Goal: Task Accomplishment & Management: Use online tool/utility

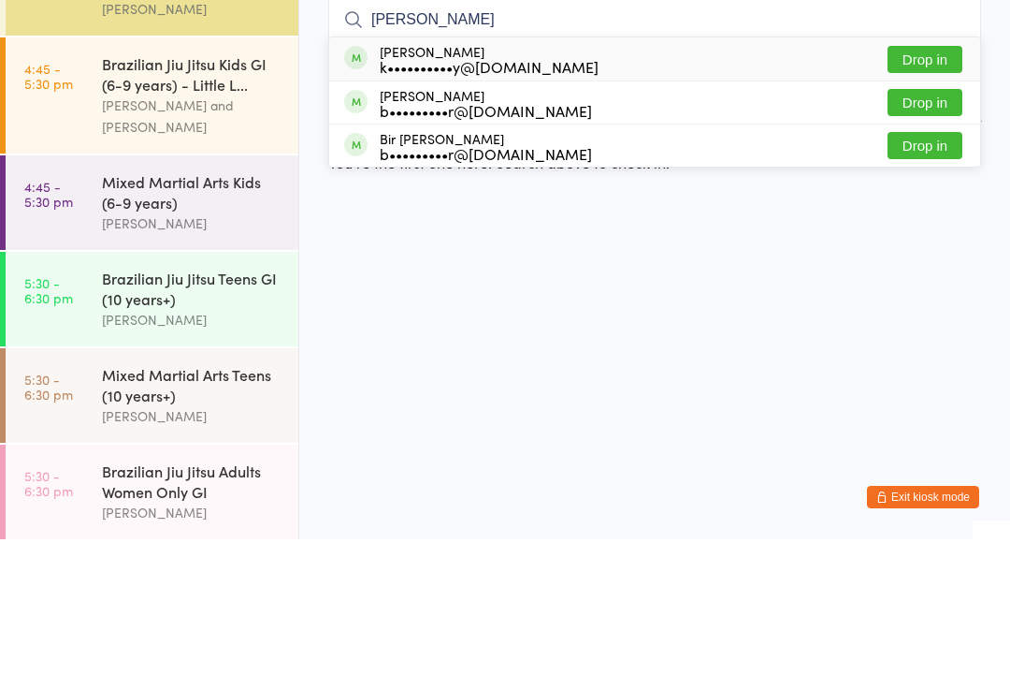
type input "[PERSON_NAME]"
click at [539, 210] on div "k••••••••••y@[DOMAIN_NAME]" at bounding box center [489, 217] width 219 height 15
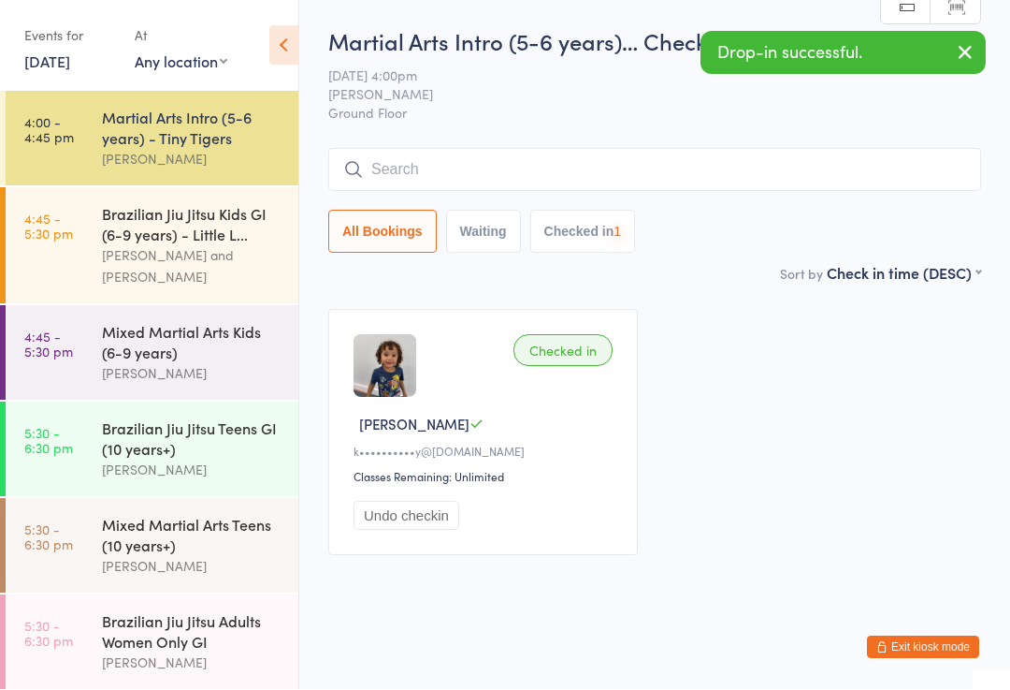
scroll to position [1, 0]
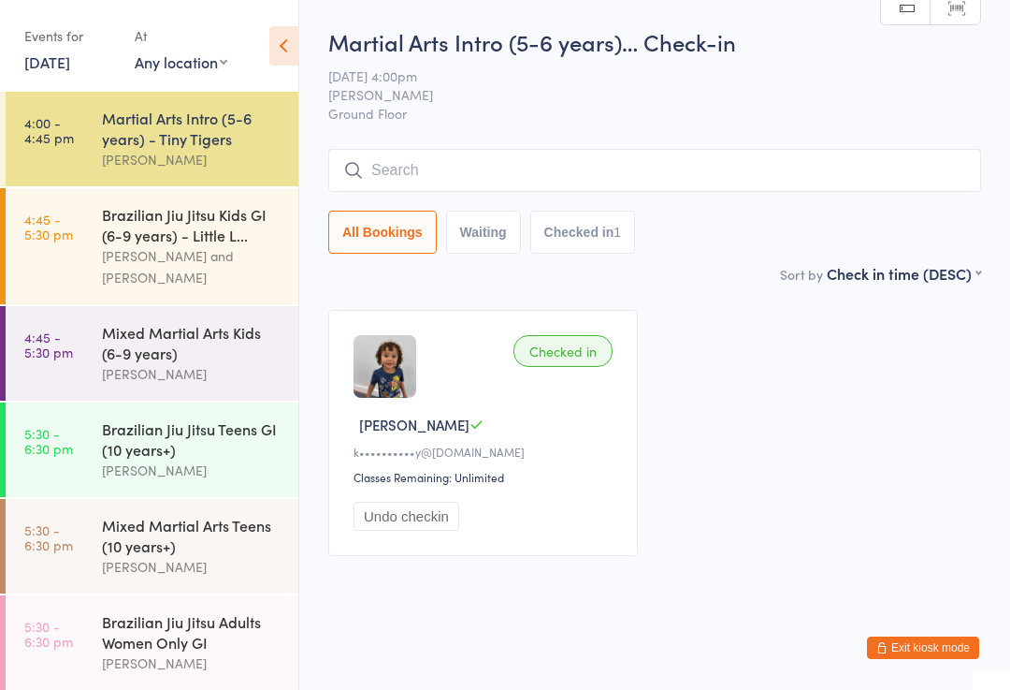
click at [414, 163] on input "search" at bounding box center [654, 170] width 653 height 43
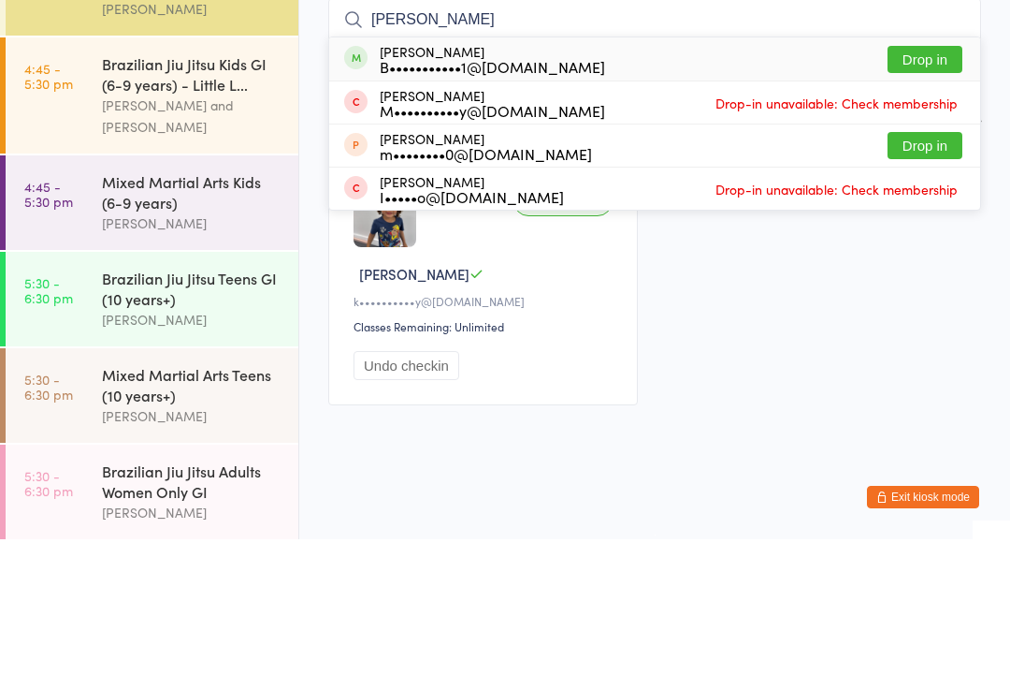
type input "[PERSON_NAME]"
click at [416, 195] on div "[PERSON_NAME] B•••••••••••1@[DOMAIN_NAME]" at bounding box center [492, 210] width 225 height 30
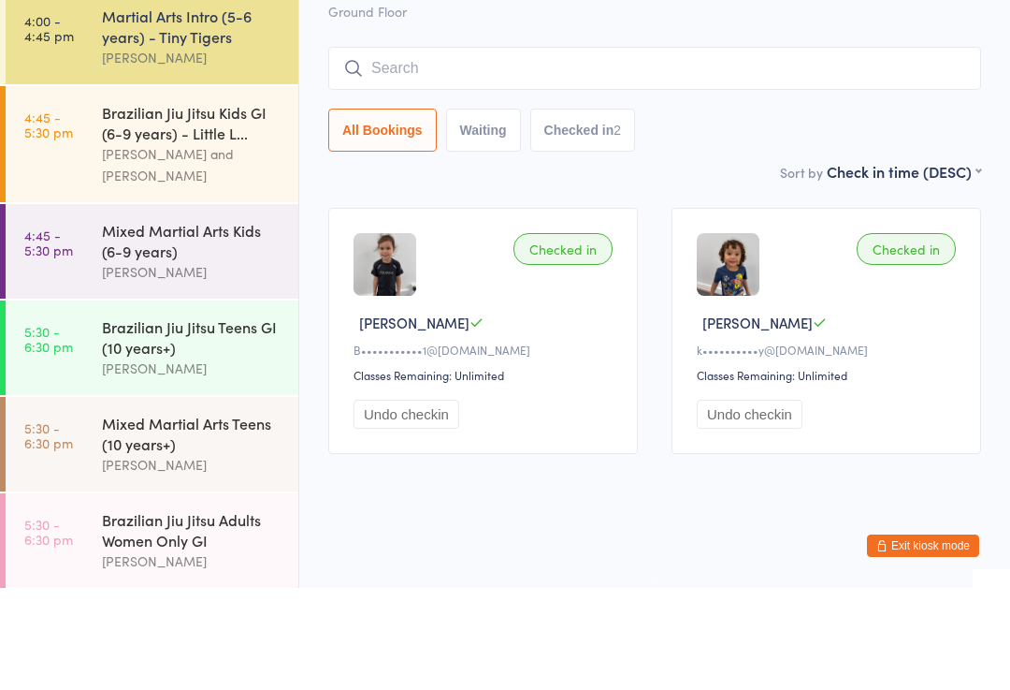
click at [168, 204] on div "Brazilian Jiu Jitsu Kids GI (6-9 years) - Little L..." at bounding box center [192, 224] width 181 height 41
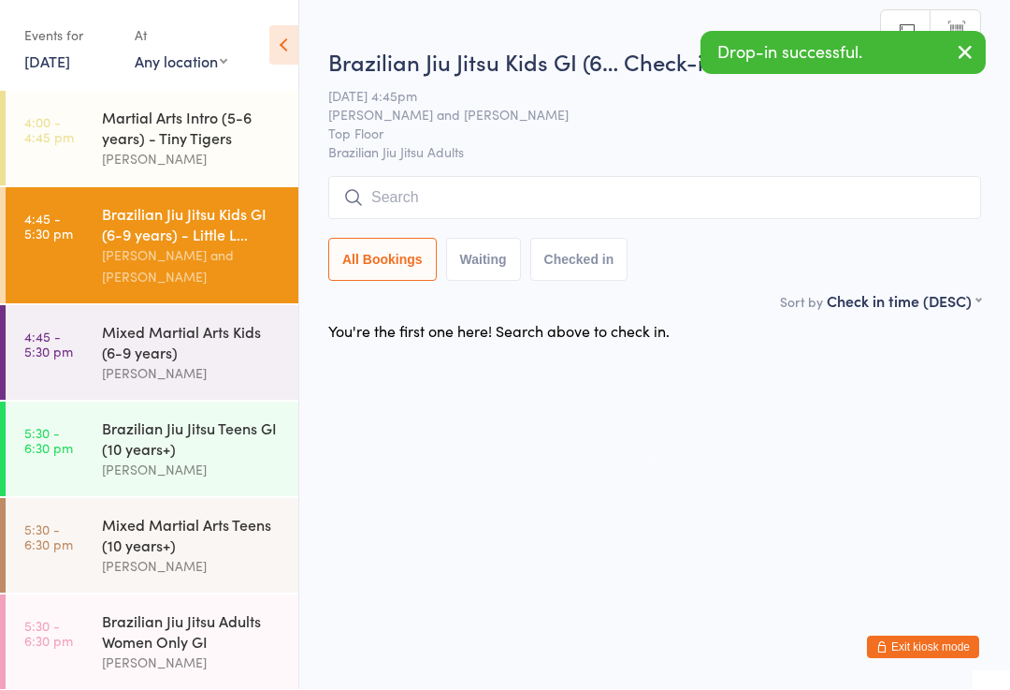
click at [403, 168] on div "Brazilian Jiu Jitsu Kids GI (6… Check-in [DATE] 4:45pm [PERSON_NAME] and [PERSO…" at bounding box center [654, 169] width 653 height 244
click at [432, 195] on input "search" at bounding box center [654, 198] width 653 height 43
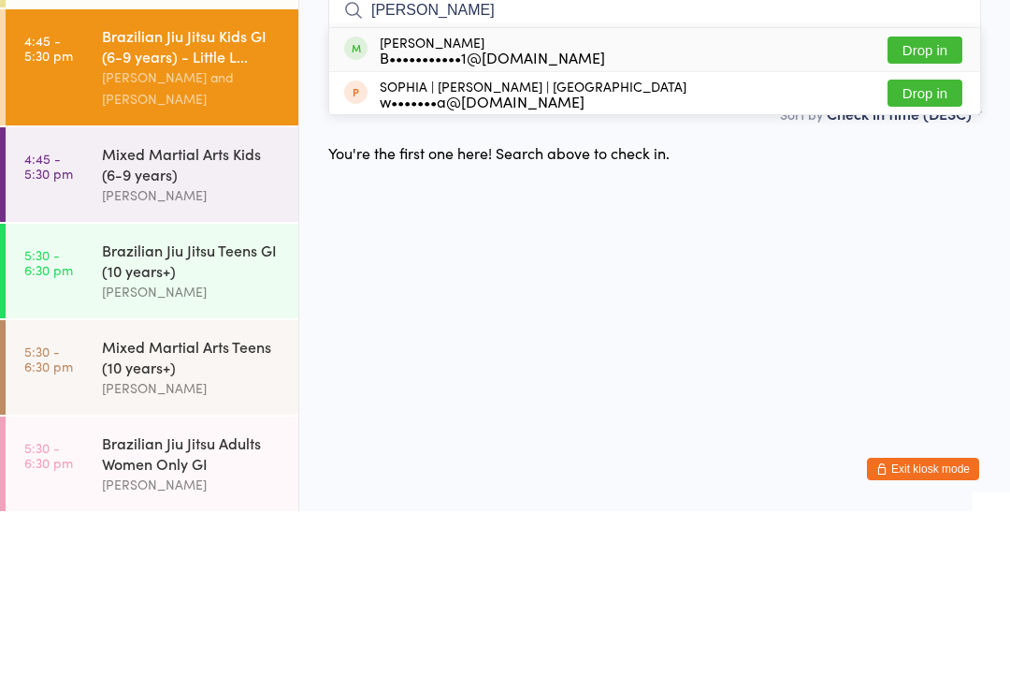
type input "[PERSON_NAME]"
click at [416, 228] on div "B•••••••••••1@[DOMAIN_NAME]" at bounding box center [492, 235] width 225 height 15
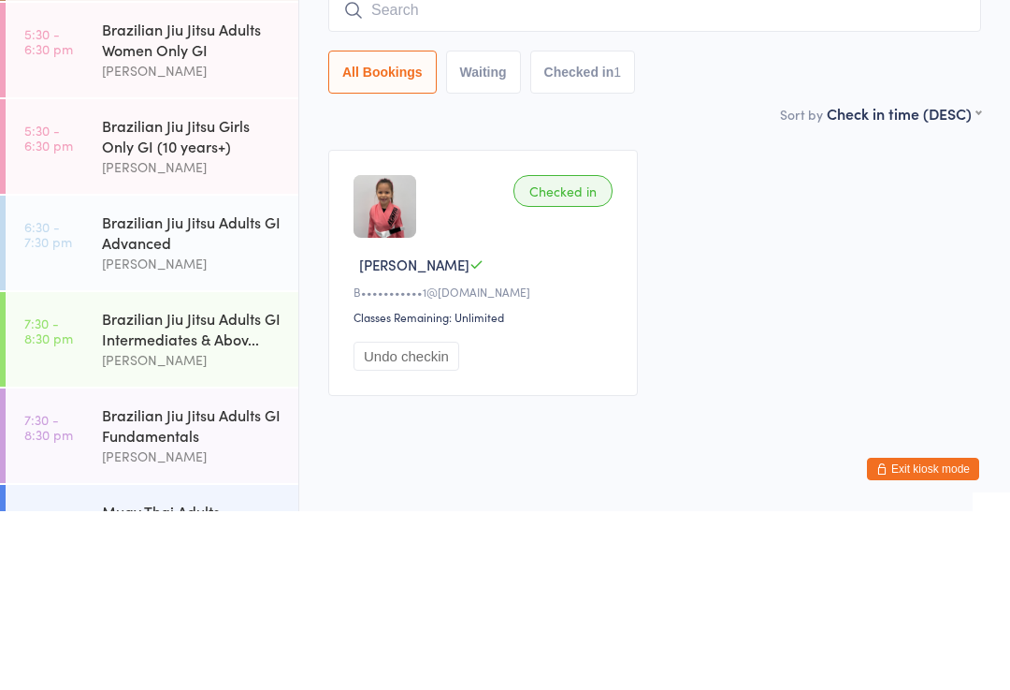
scroll to position [418, 0]
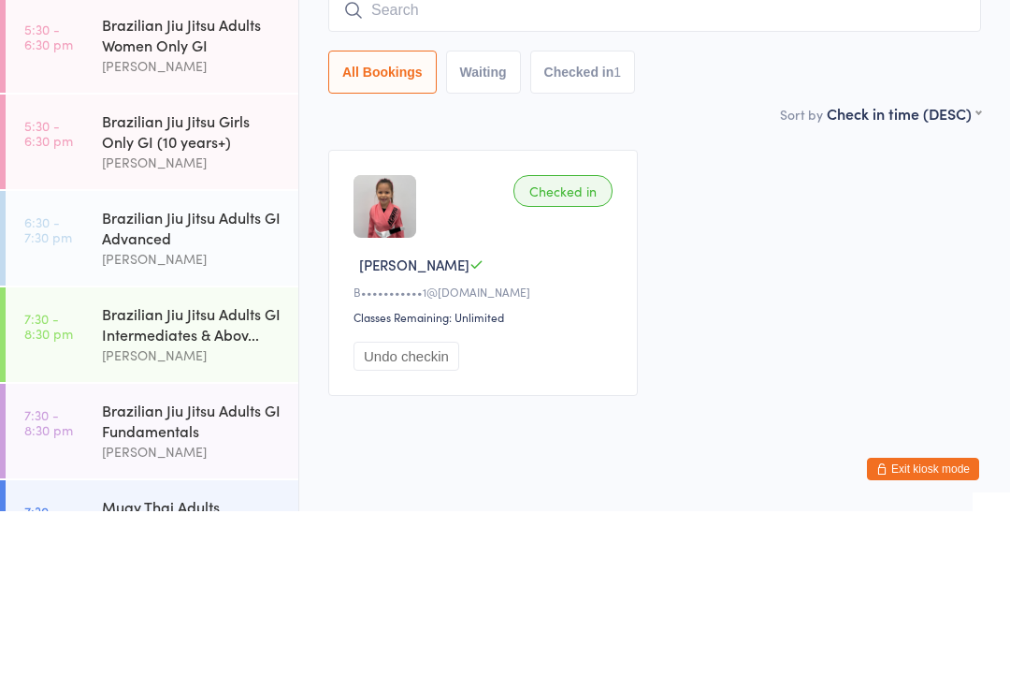
click at [94, 273] on link "5:30 - 6:30 pm Brazilian Jiu Jitsu Girls Only GI (10 years+) [PERSON_NAME]" at bounding box center [152, 320] width 293 height 94
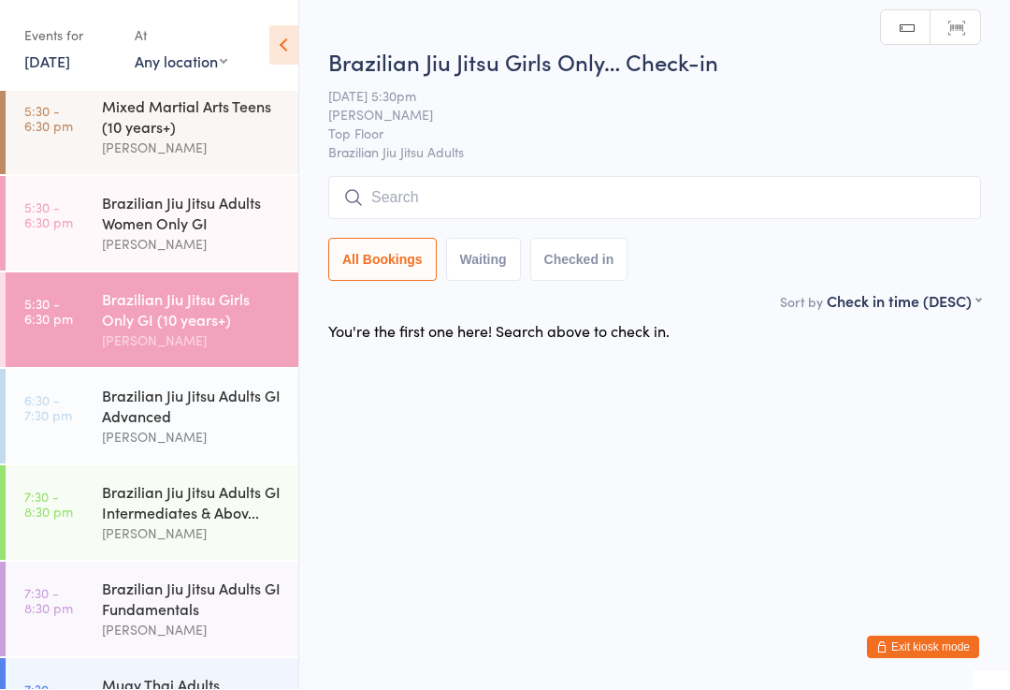
click at [382, 183] on input "search" at bounding box center [654, 198] width 653 height 43
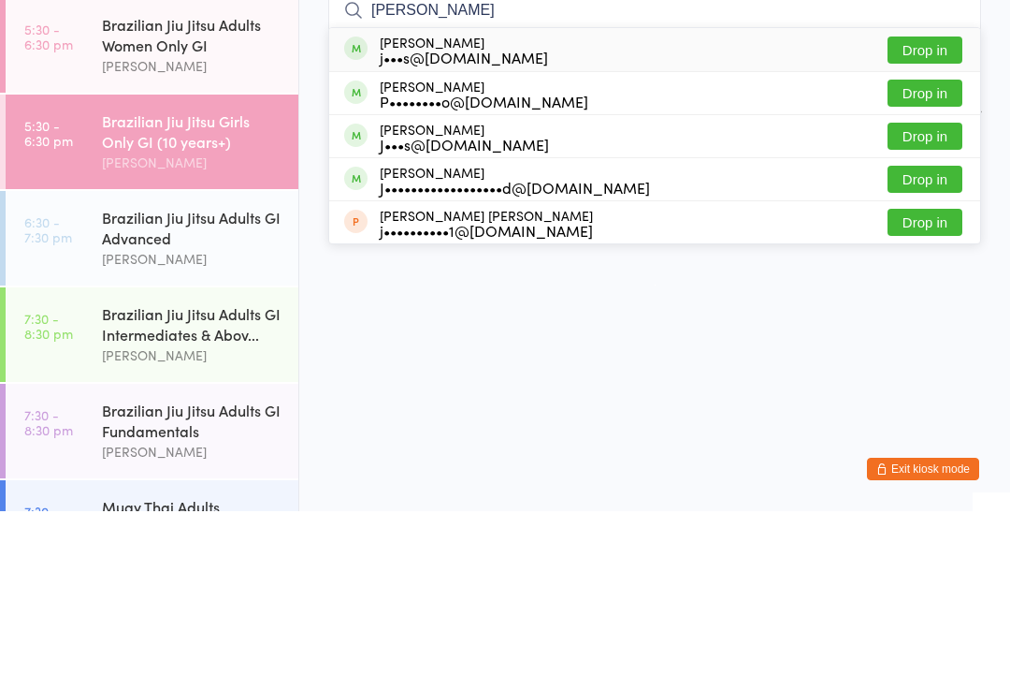
type input "[PERSON_NAME]"
click at [934, 215] on button "Drop in" at bounding box center [925, 228] width 75 height 27
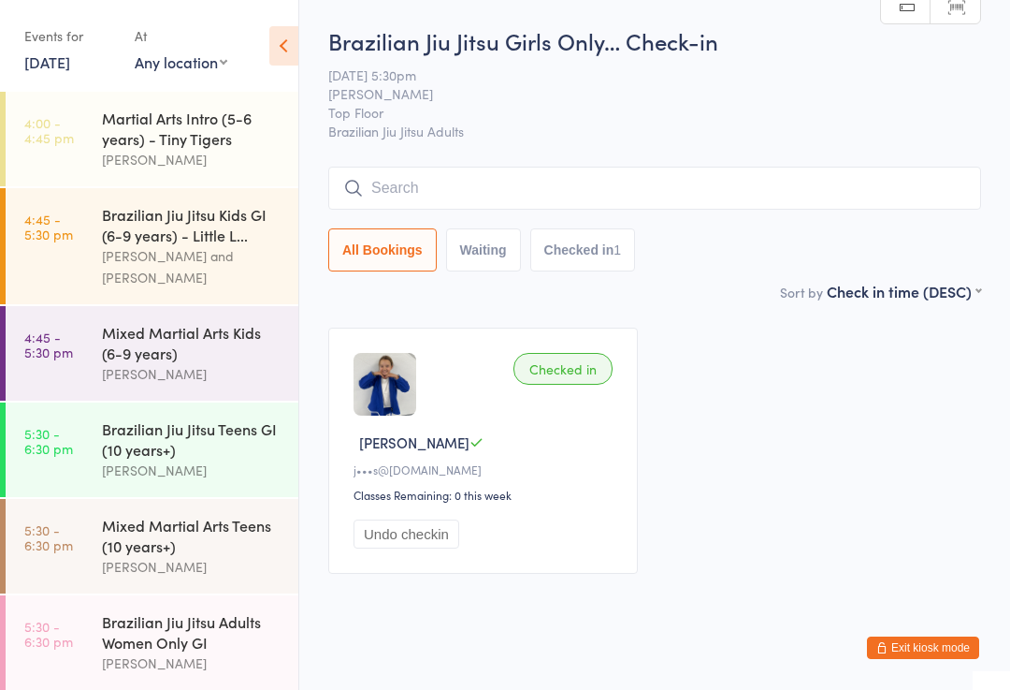
click at [179, 130] on div "Martial Arts Intro (5-6 years) - Tiny Tigers" at bounding box center [192, 128] width 181 height 41
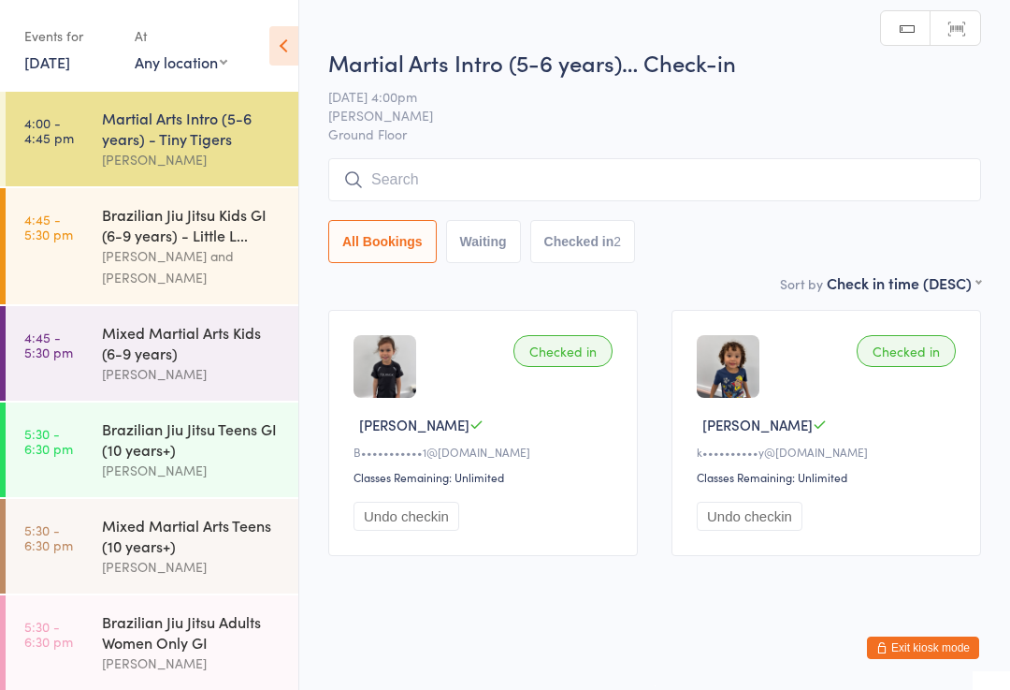
click at [513, 187] on input "search" at bounding box center [654, 179] width 653 height 43
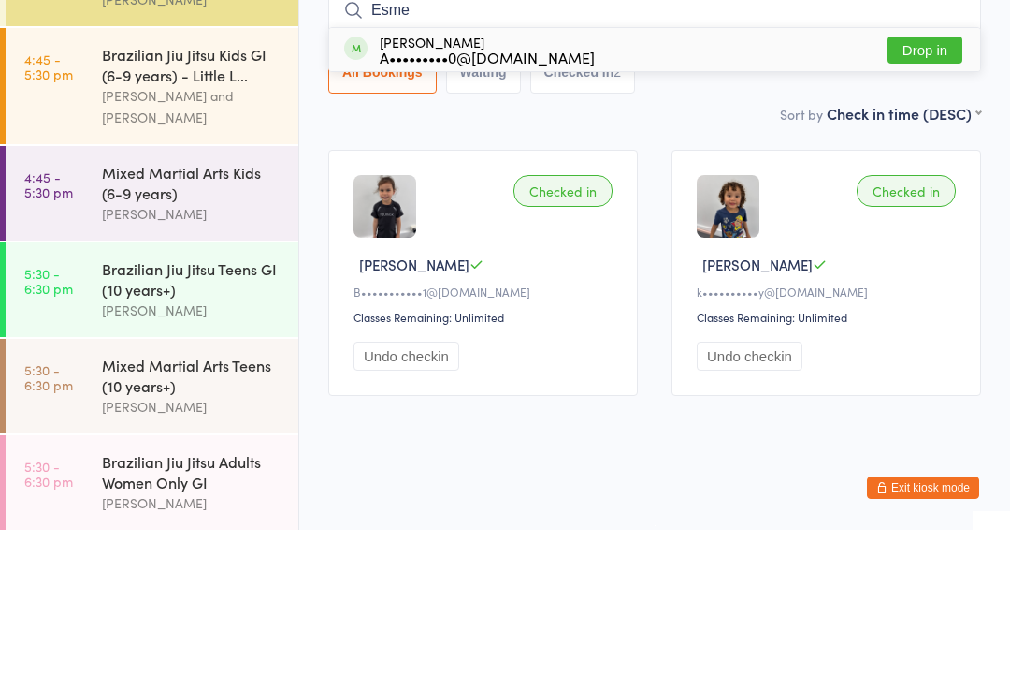
type input "Esme"
click at [918, 196] on button "Drop in" at bounding box center [925, 209] width 75 height 27
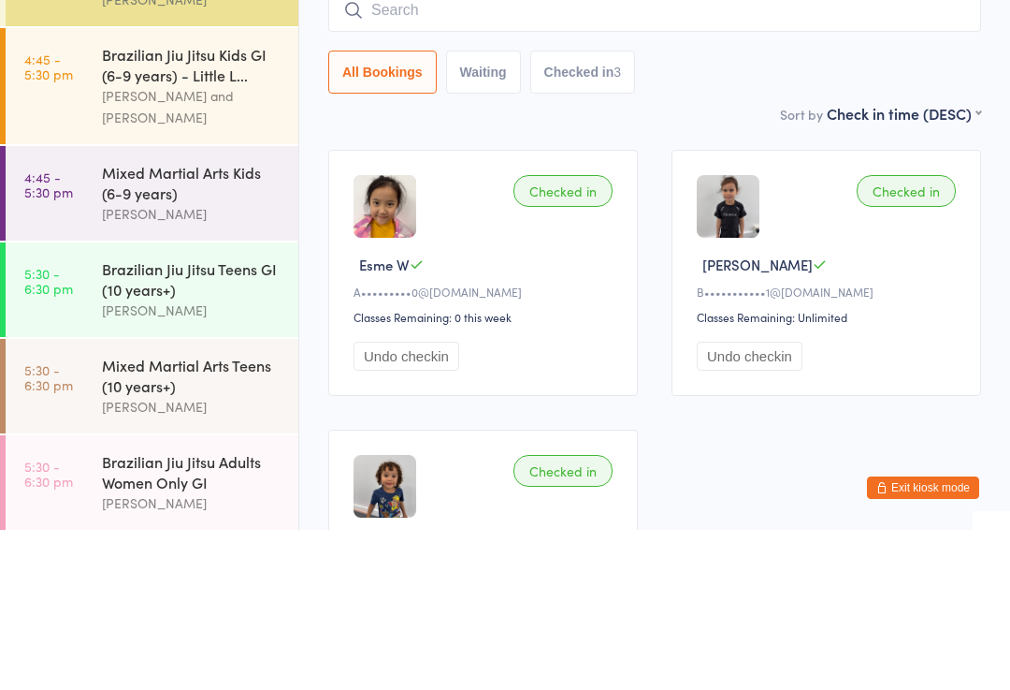
click at [563, 335] on div "Checked in" at bounding box center [563, 351] width 99 height 32
